Goal: Navigation & Orientation: Find specific page/section

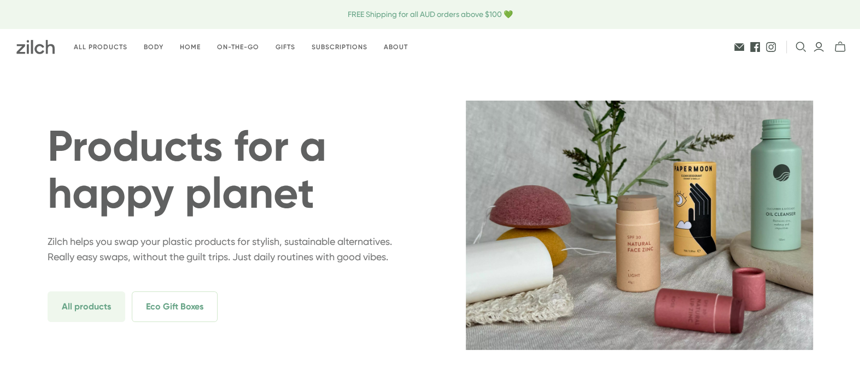
click at [819, 43] on icon "Login" at bounding box center [818, 47] width 10 height 10
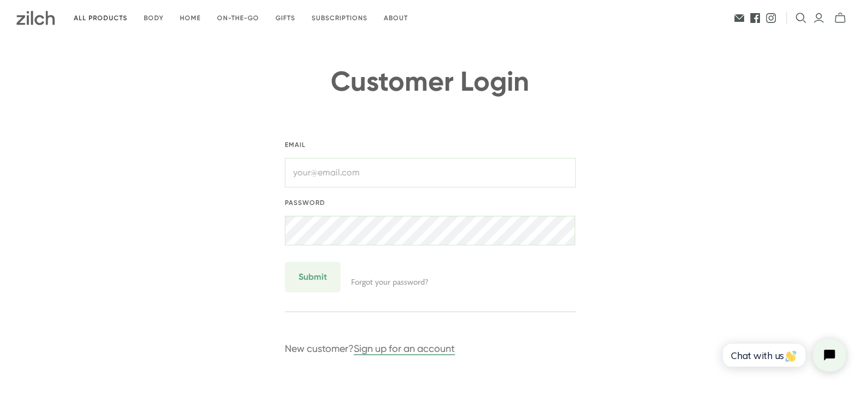
click at [77, 17] on link "All products" at bounding box center [101, 18] width 70 height 26
